Goal: Task Accomplishment & Management: Manage account settings

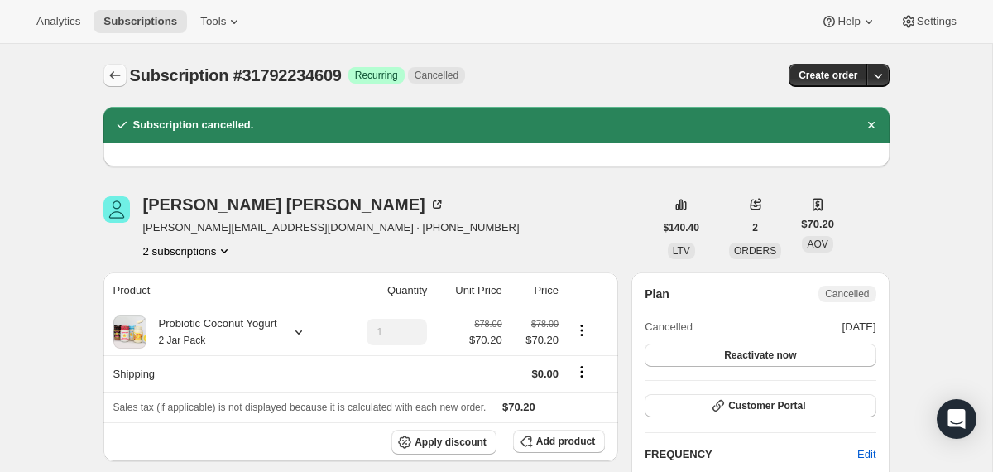
click at [114, 74] on icon "Subscriptions" at bounding box center [115, 75] width 17 height 17
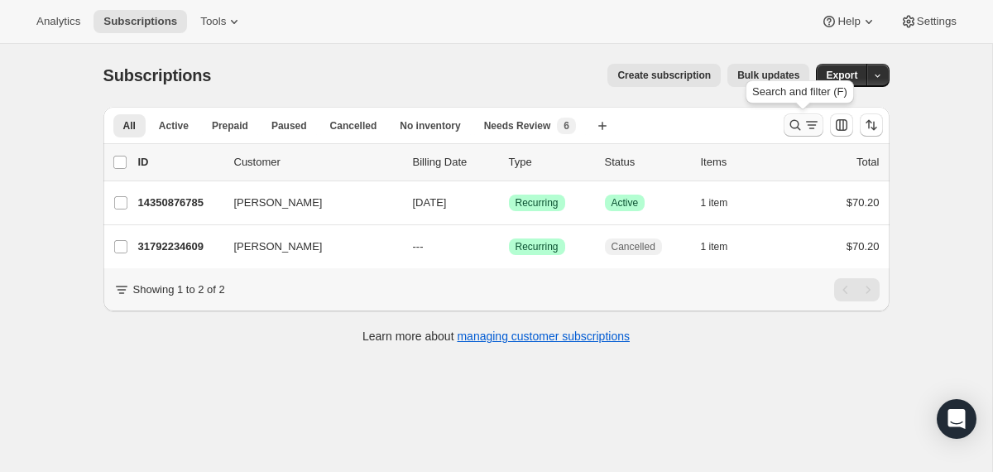
click at [796, 121] on icon "Search and filter results" at bounding box center [795, 125] width 11 height 11
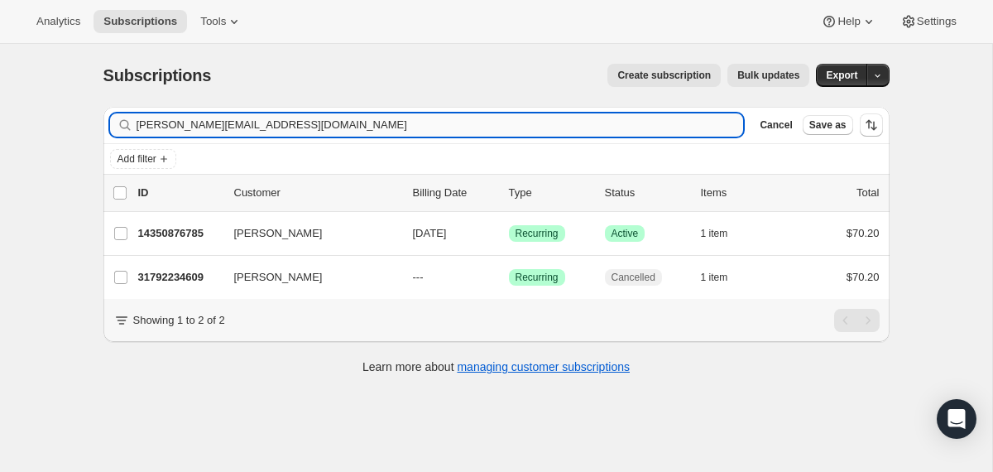
click at [632, 124] on input "[PERSON_NAME][EMAIL_ADDRESS][DOMAIN_NAME]" at bounding box center [441, 124] width 608 height 23
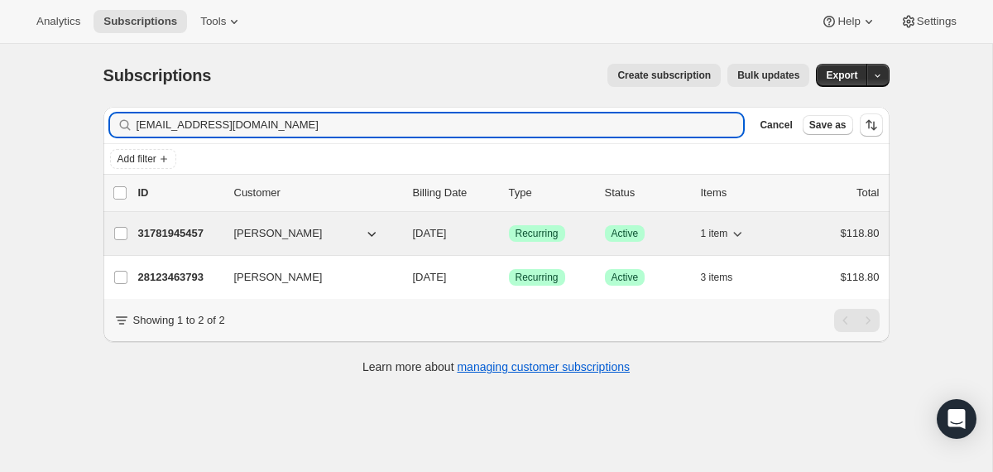
type input "[EMAIL_ADDRESS][DOMAIN_NAME]"
click at [400, 230] on div "31781945457 [PERSON_NAME] May [DATE] Success Recurring Success Active 1 item $1…" at bounding box center [509, 233] width 742 height 23
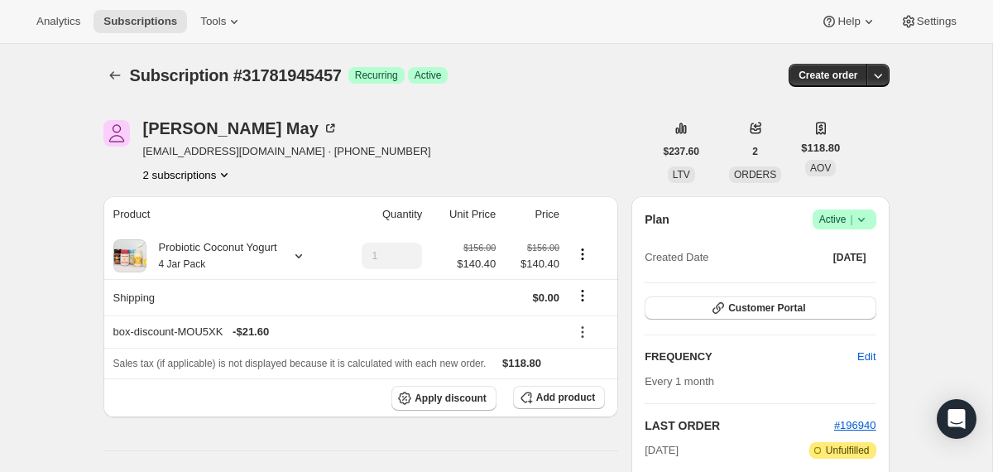
click at [863, 225] on icon at bounding box center [861, 219] width 17 height 17
click at [846, 272] on span "Cancel subscription" at bounding box center [838, 280] width 94 height 17
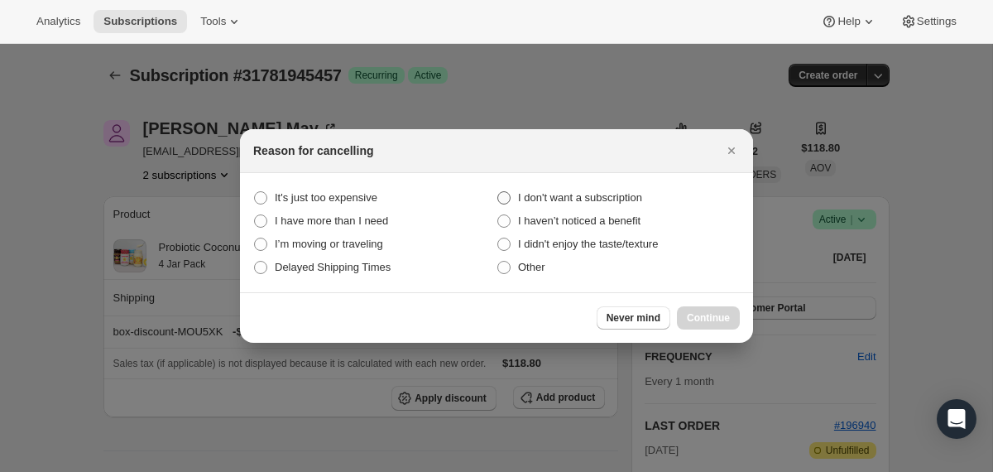
click at [611, 199] on span "I don't want a subscription" at bounding box center [580, 197] width 124 height 12
click at [498, 192] on subscription "I don't want a subscription" at bounding box center [498, 191] width 1 height 1
radio subscription "true"
click at [700, 315] on span "Continue" at bounding box center [708, 317] width 43 height 13
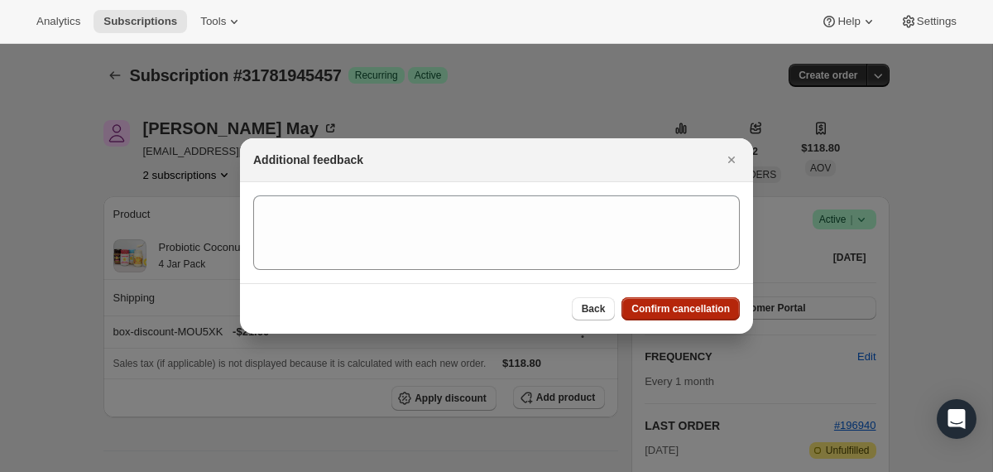
click at [700, 309] on span "Confirm cancellation" at bounding box center [681, 308] width 99 height 13
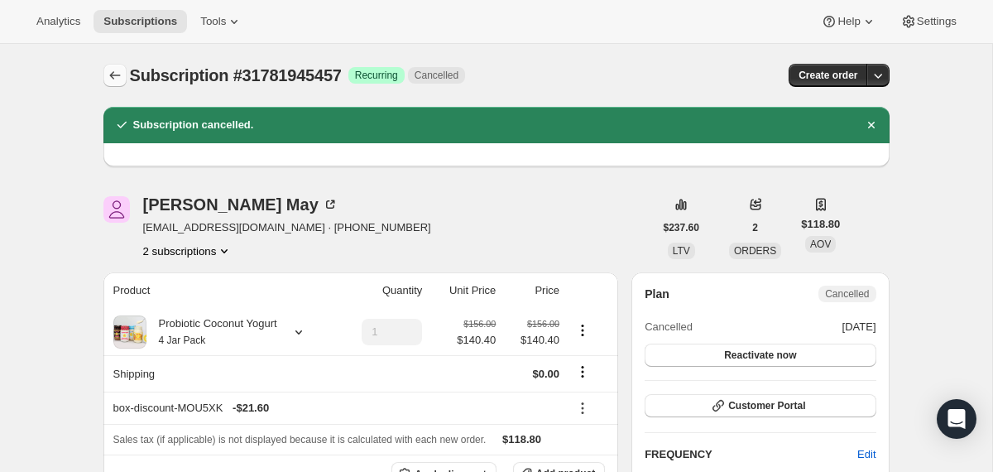
click at [114, 75] on icon "Subscriptions" at bounding box center [114, 75] width 11 height 8
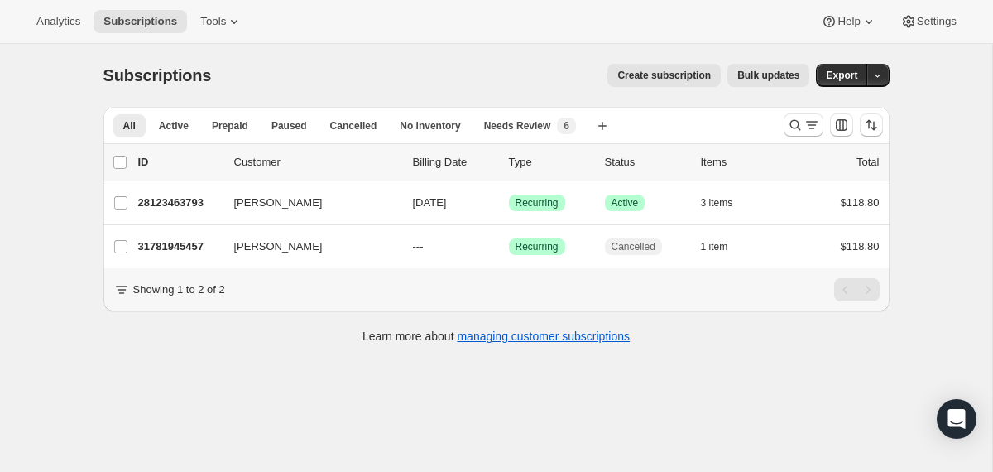
click at [782, 128] on div at bounding box center [833, 124] width 113 height 33
click at [796, 129] on icon "Search and filter results" at bounding box center [795, 125] width 17 height 17
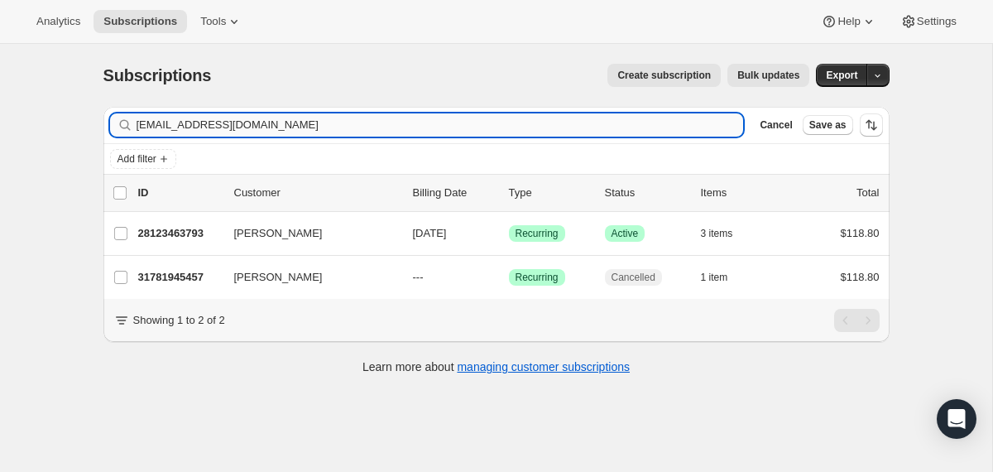
click at [598, 130] on input "[EMAIL_ADDRESS][DOMAIN_NAME]" at bounding box center [441, 124] width 608 height 23
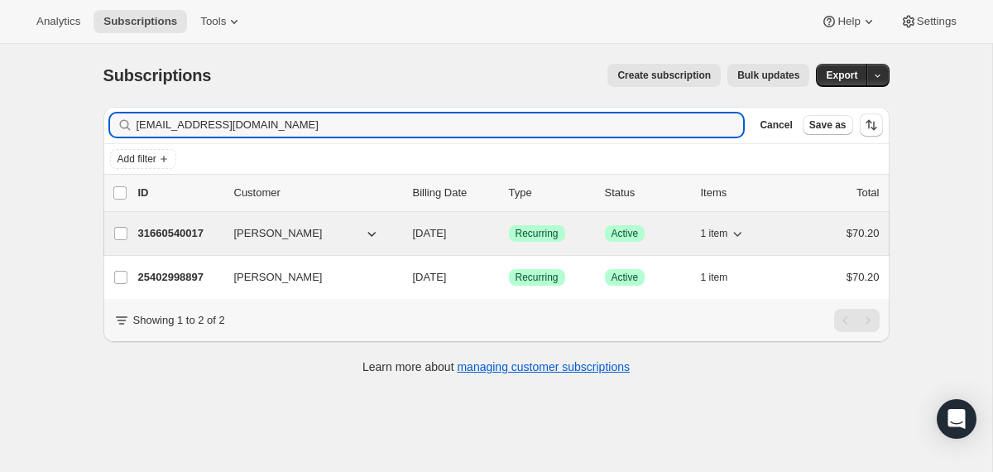
type input "[EMAIL_ADDRESS][DOMAIN_NAME]"
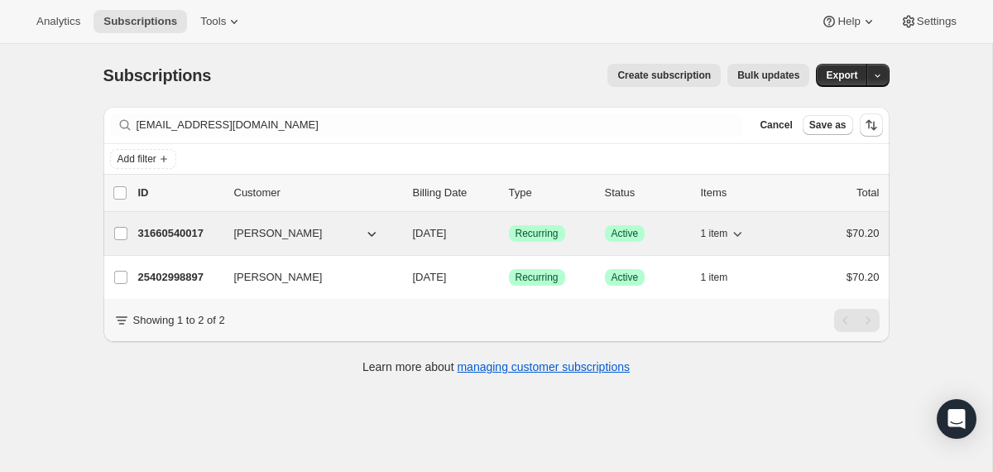
click at [402, 231] on div "31660540017 [PERSON_NAME] [DATE] Success Recurring Success Active 1 item $70.20" at bounding box center [509, 233] width 742 height 23
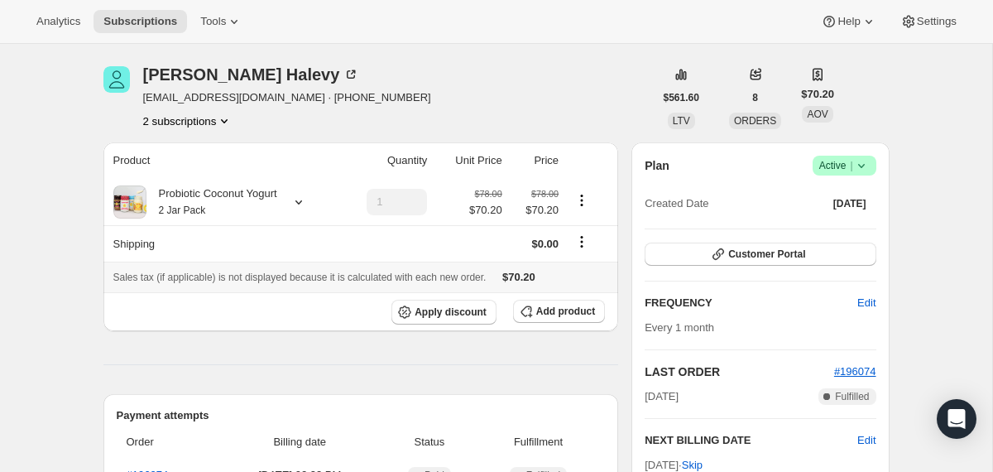
scroll to position [1, 0]
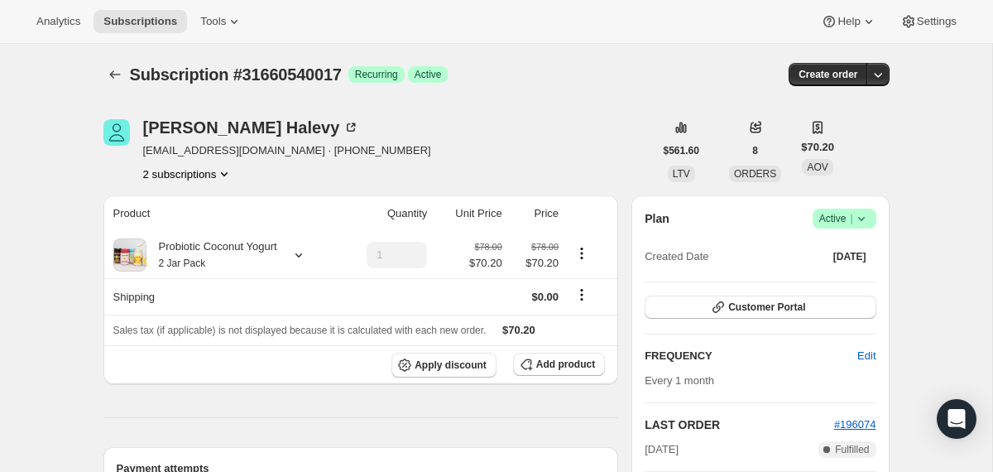
click at [862, 218] on icon at bounding box center [861, 218] width 17 height 17
click at [827, 278] on span "Cancel subscription" at bounding box center [838, 279] width 94 height 12
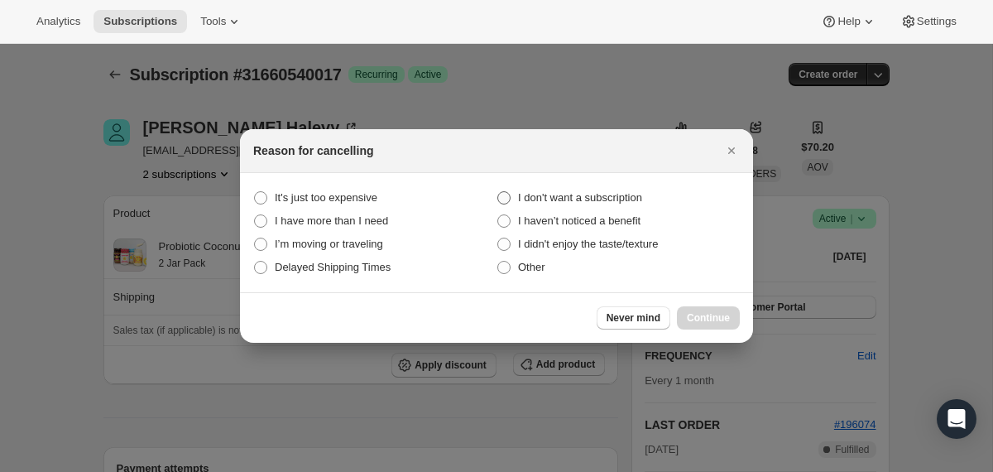
click at [630, 193] on span "I don't want a subscription" at bounding box center [580, 197] width 124 height 12
click at [498, 192] on subscription "I don't want a subscription" at bounding box center [498, 191] width 1 height 1
radio subscription "true"
click at [701, 313] on span "Continue" at bounding box center [708, 317] width 43 height 13
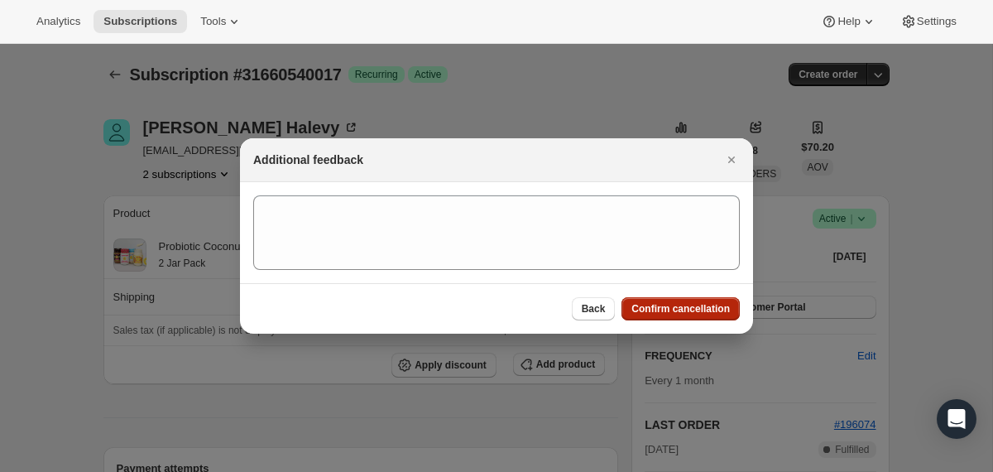
click at [701, 313] on span "Confirm cancellation" at bounding box center [681, 308] width 99 height 13
